Goal: Task Accomplishment & Management: Manage account settings

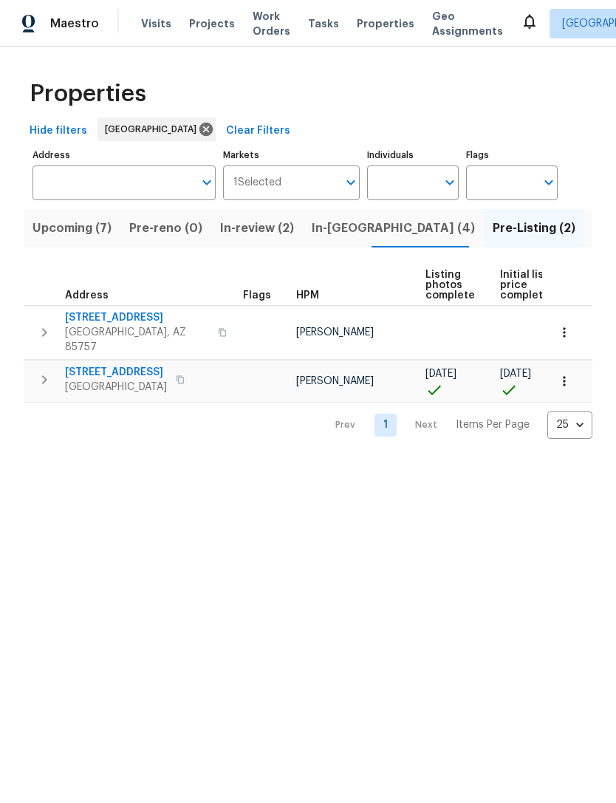
click at [142, 21] on span "Visits" at bounding box center [156, 23] width 30 height 15
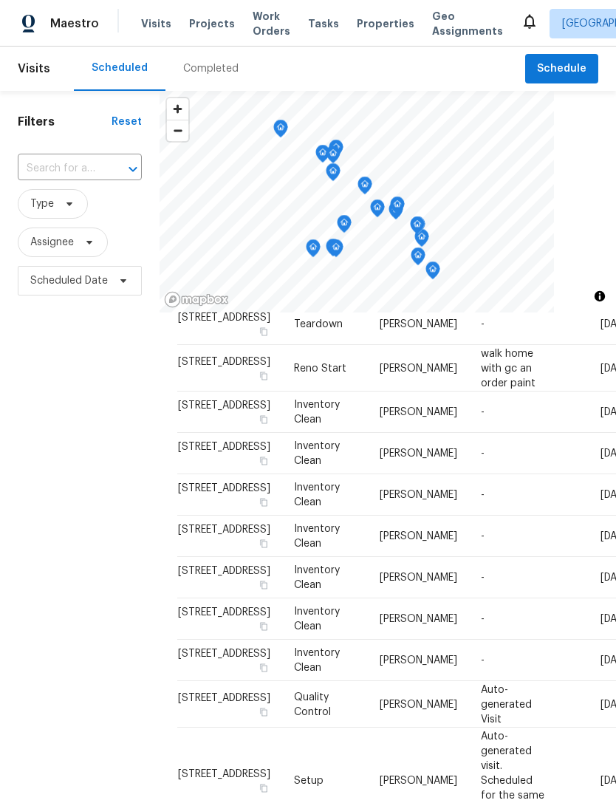
scroll to position [523, 0]
click at [0, 0] on icon at bounding box center [0, 0] width 0 height 0
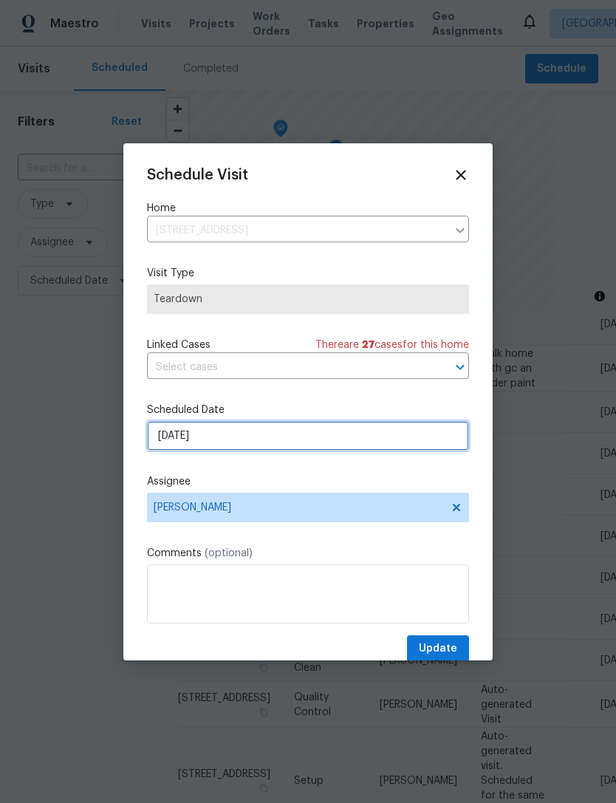
click at [226, 431] on input "[DATE]" at bounding box center [308, 436] width 322 height 30
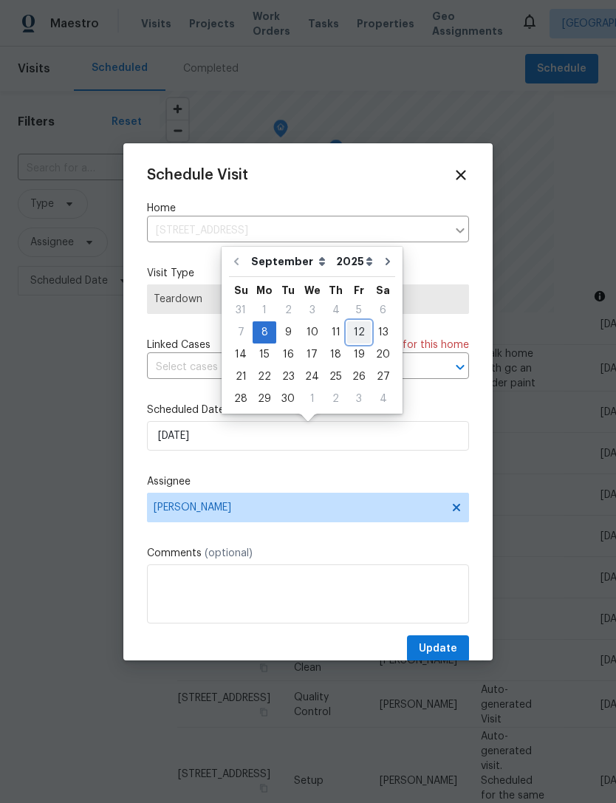
click at [355, 337] on div "12" at bounding box center [359, 332] width 24 height 21
type input "[DATE]"
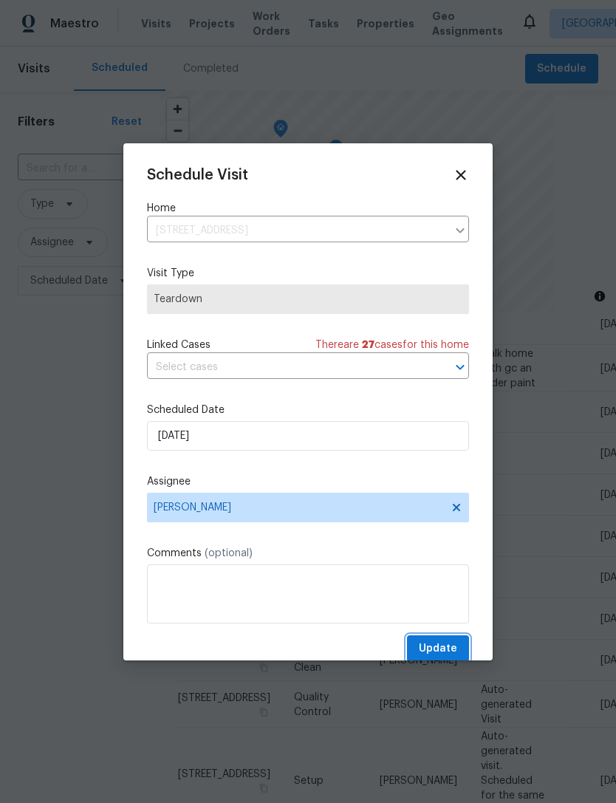
click at [445, 641] on button "Update" at bounding box center [438, 648] width 62 height 27
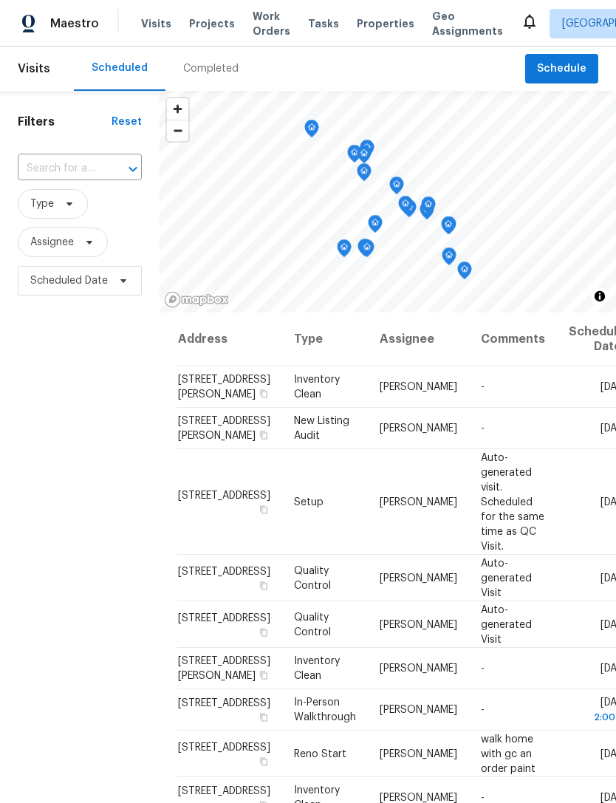
scroll to position [0, 0]
click at [203, 79] on div "Completed" at bounding box center [210, 69] width 91 height 44
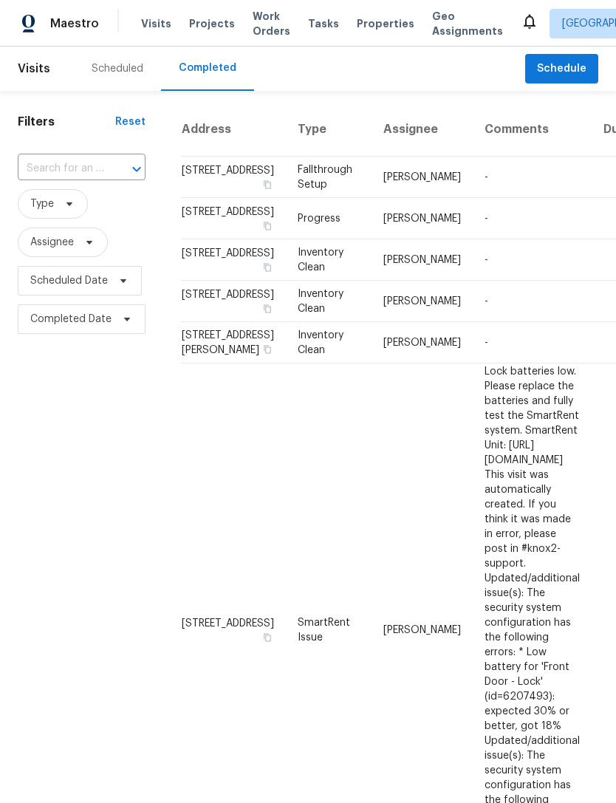
click at [104, 59] on div "Scheduled" at bounding box center [117, 69] width 87 height 44
